Goal: Navigation & Orientation: Find specific page/section

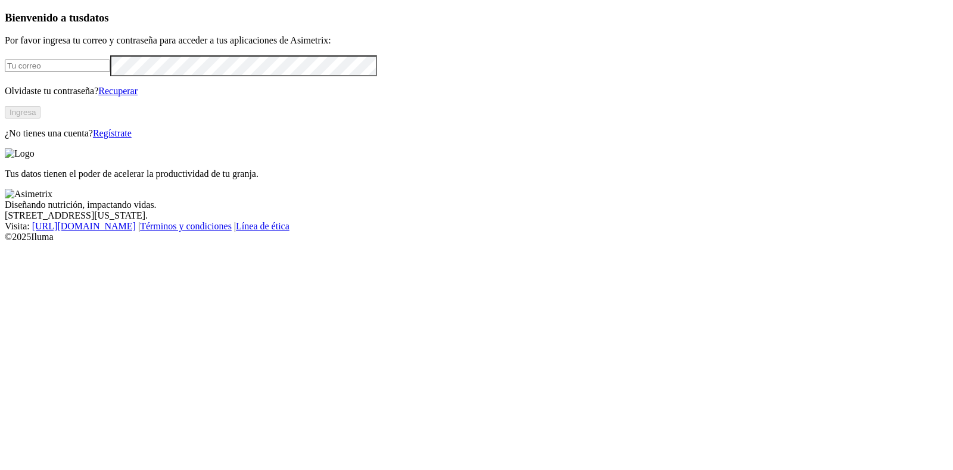
type input "[EMAIL_ADDRESS][PERSON_NAME][DOMAIN_NAME]"
click at [40, 118] on button "Ingresa" at bounding box center [23, 112] width 36 height 13
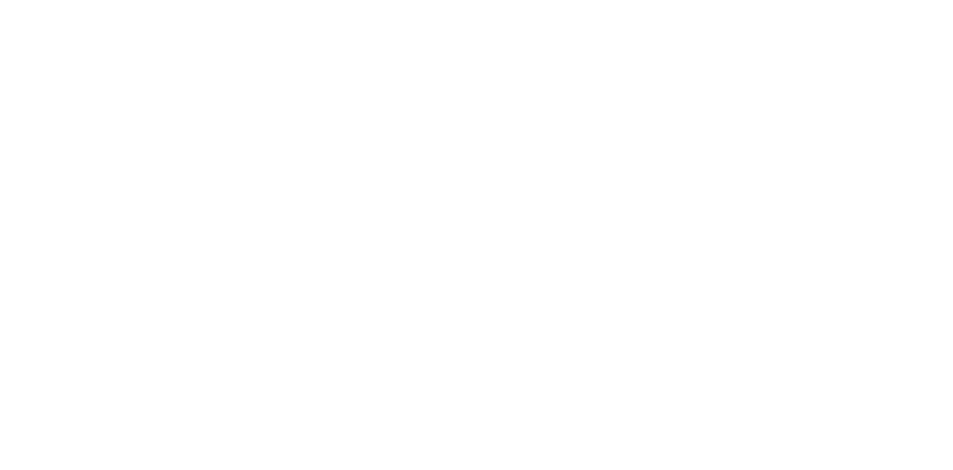
click at [696, 19] on div at bounding box center [481, 235] width 953 height 470
